Goal: Find specific page/section: Find specific page/section

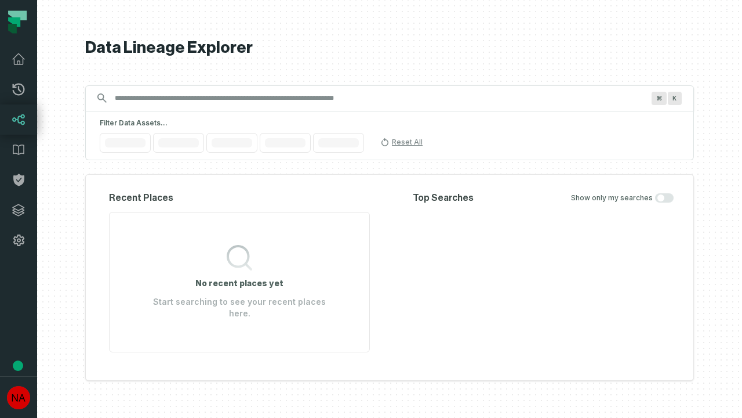
click at [19, 210] on icon at bounding box center [19, 210] width 12 height 12
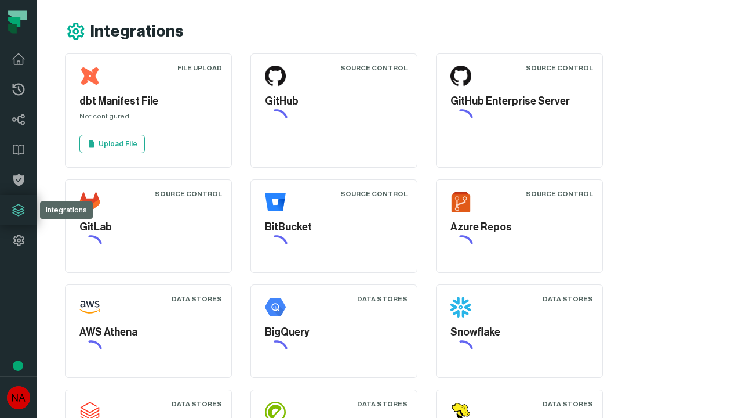
click at [19, 240] on icon at bounding box center [19, 240] width 14 height 14
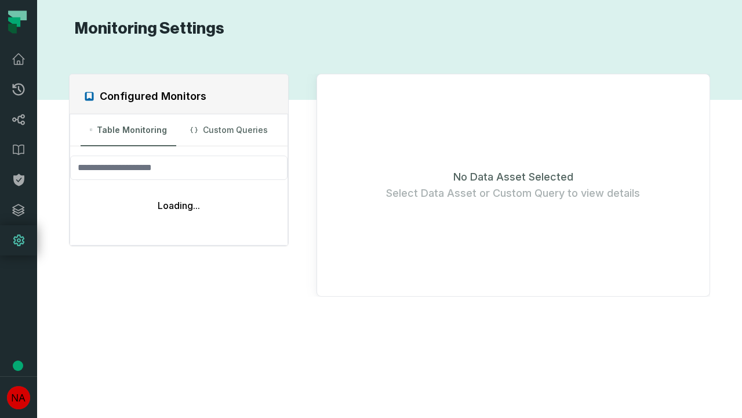
click at [19, 89] on icon at bounding box center [19, 90] width 12 height 12
